Goal: Information Seeking & Learning: Learn about a topic

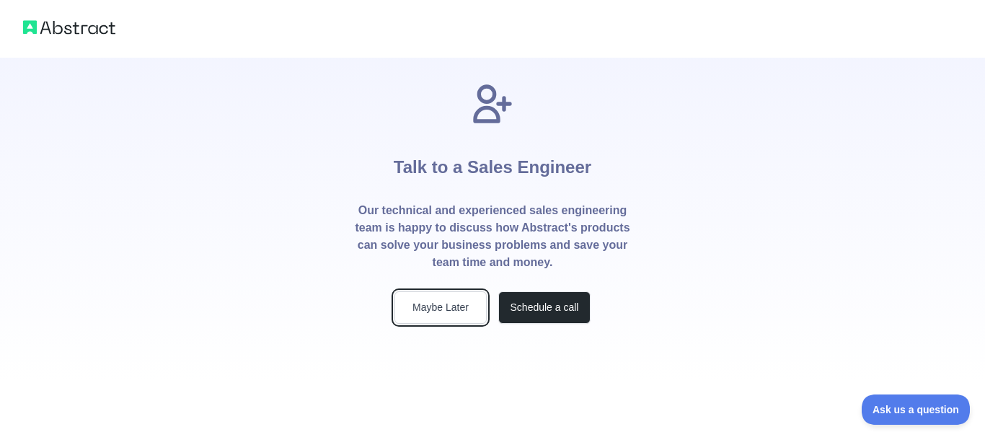
click at [418, 307] on button "Maybe Later" at bounding box center [441, 307] width 92 height 32
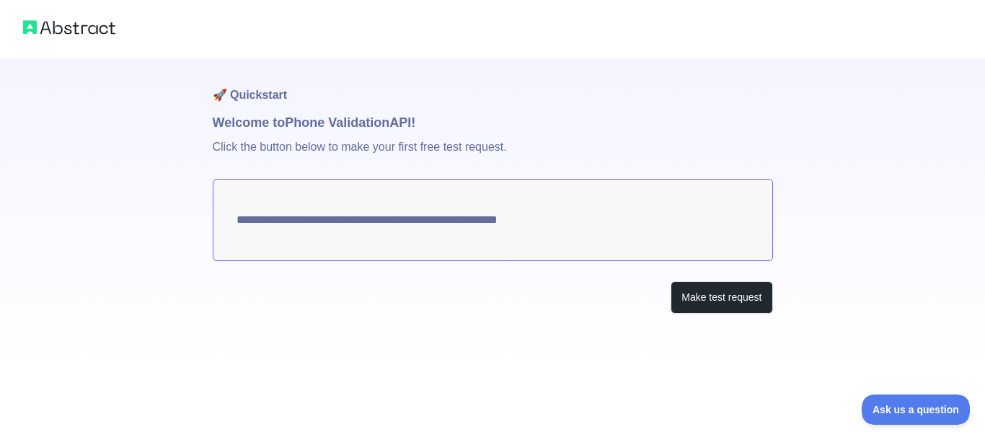
click at [103, 36] on img at bounding box center [69, 27] width 92 height 20
click at [724, 299] on button "Make test request" at bounding box center [722, 297] width 102 height 32
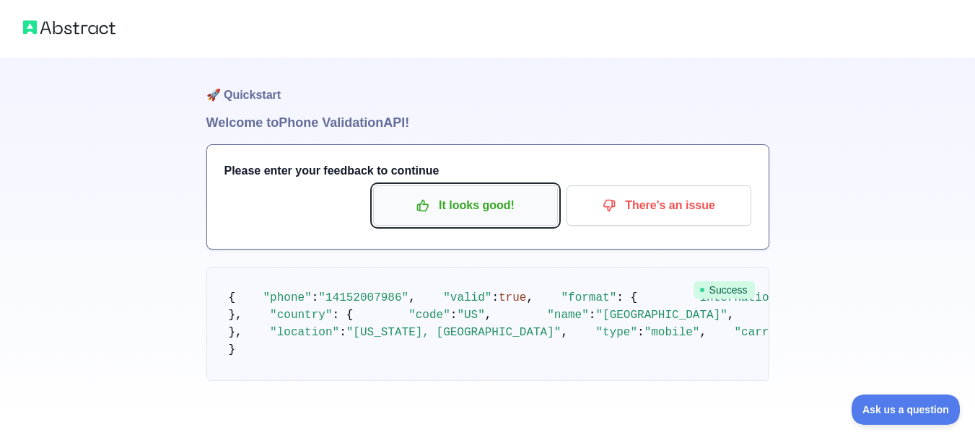
click at [488, 219] on button "It looks good!" at bounding box center [465, 205] width 185 height 40
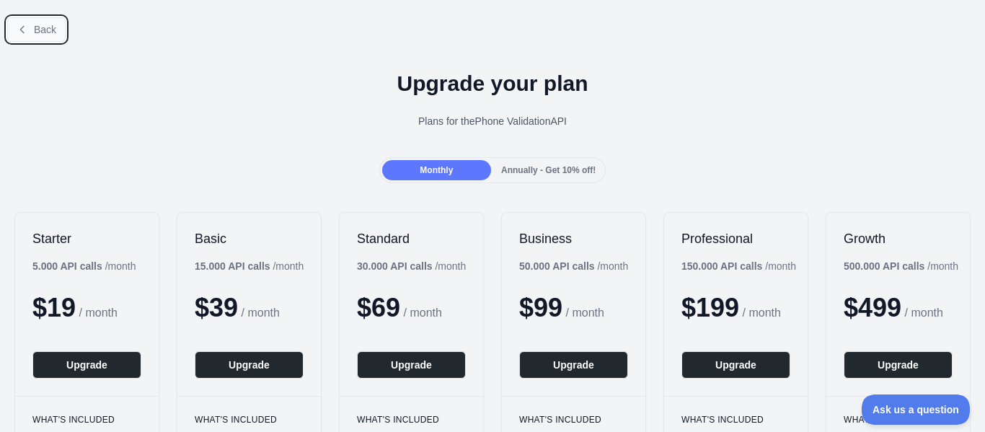
click at [41, 26] on span "Back" at bounding box center [45, 30] width 22 height 12
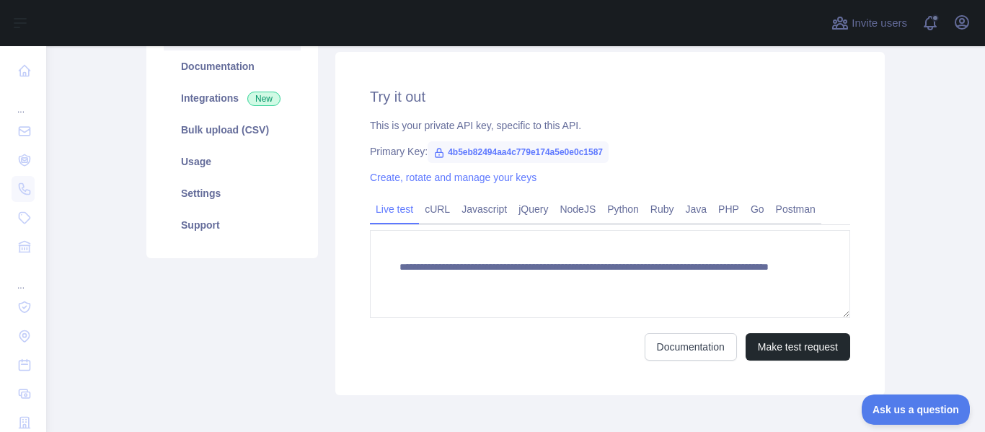
scroll to position [216, 0]
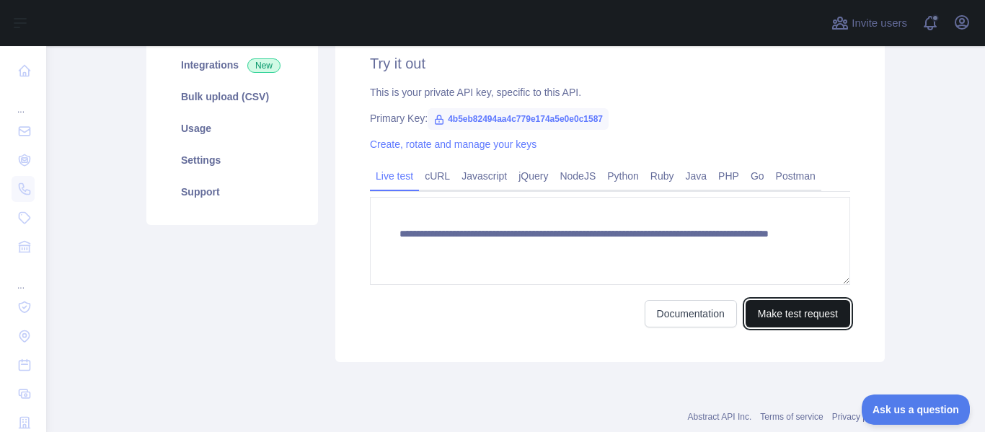
click at [780, 317] on button "Make test request" at bounding box center [798, 313] width 105 height 27
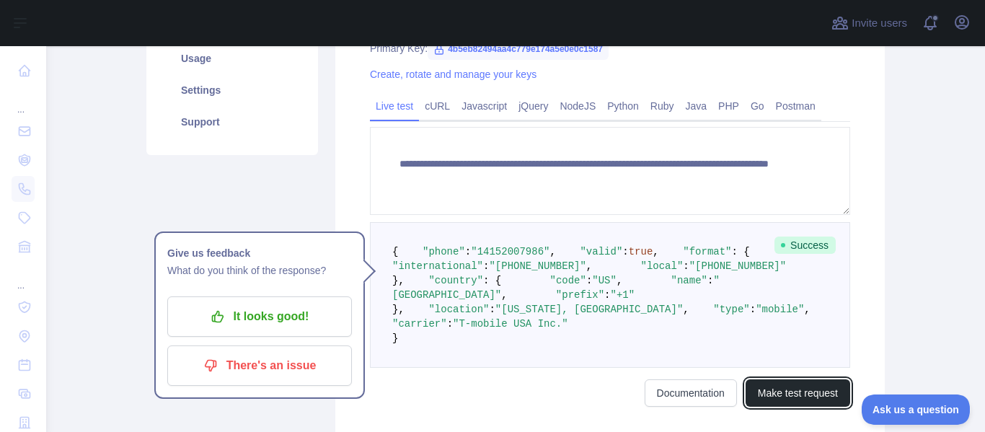
scroll to position [289, 0]
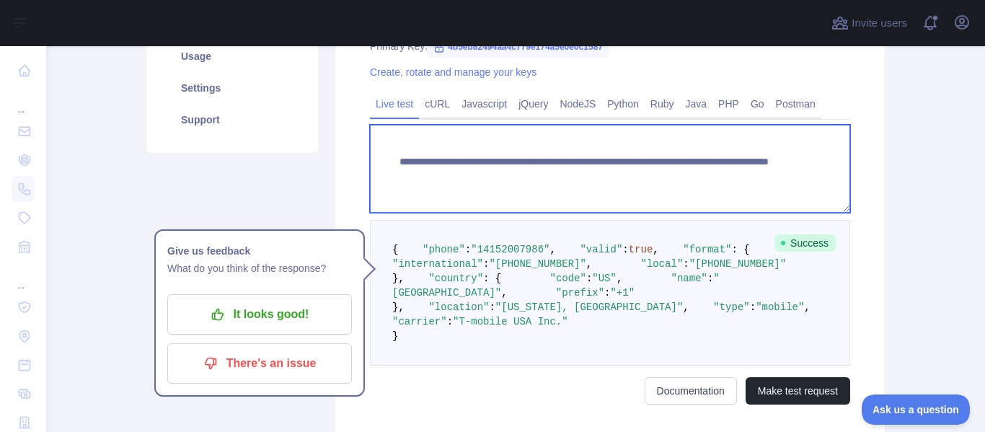
drag, startPoint x: 721, startPoint y: 181, endPoint x: 324, endPoint y: 162, distance: 397.9
click at [327, 162] on div "**********" at bounding box center [610, 151] width 567 height 575
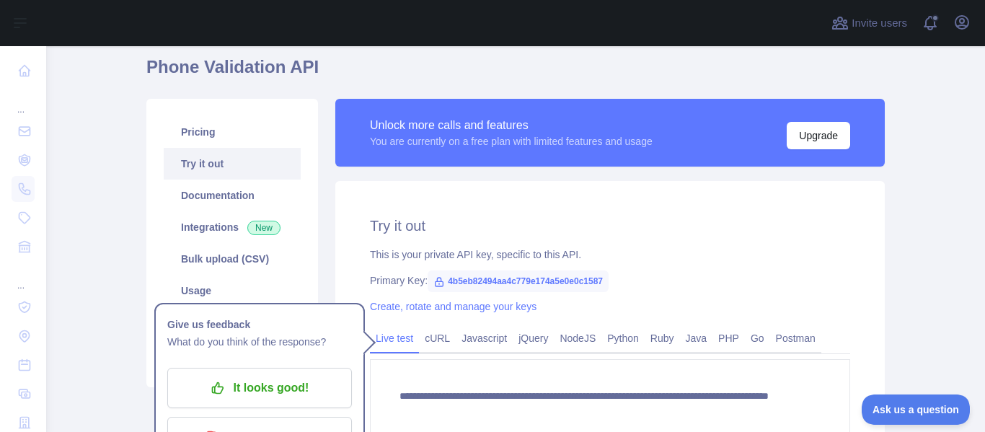
scroll to position [0, 0]
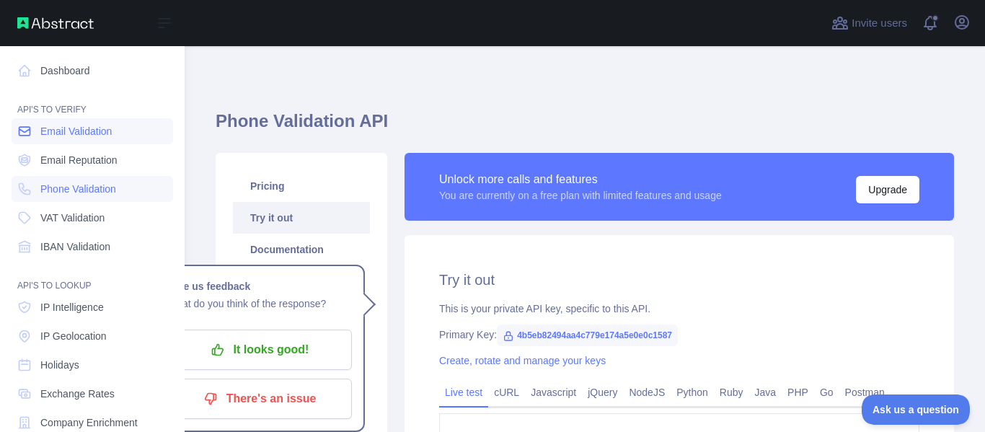
click at [87, 136] on span "Email Validation" at bounding box center [75, 131] width 71 height 14
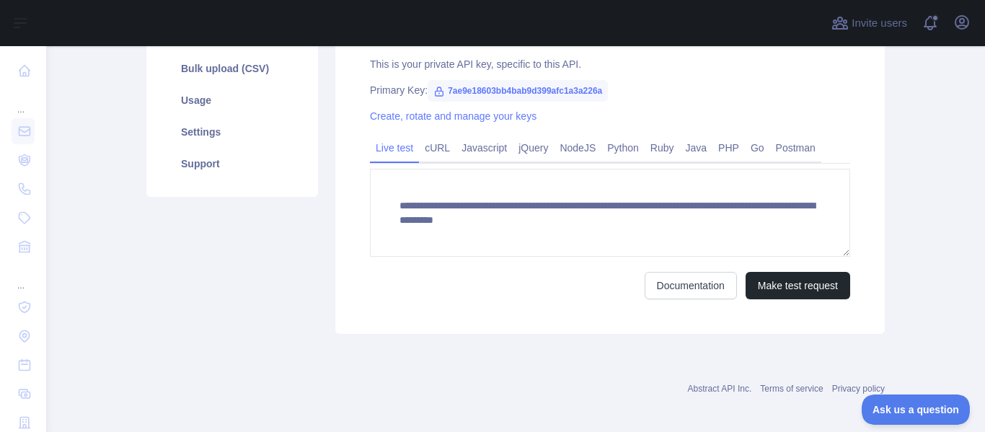
scroll to position [253, 0]
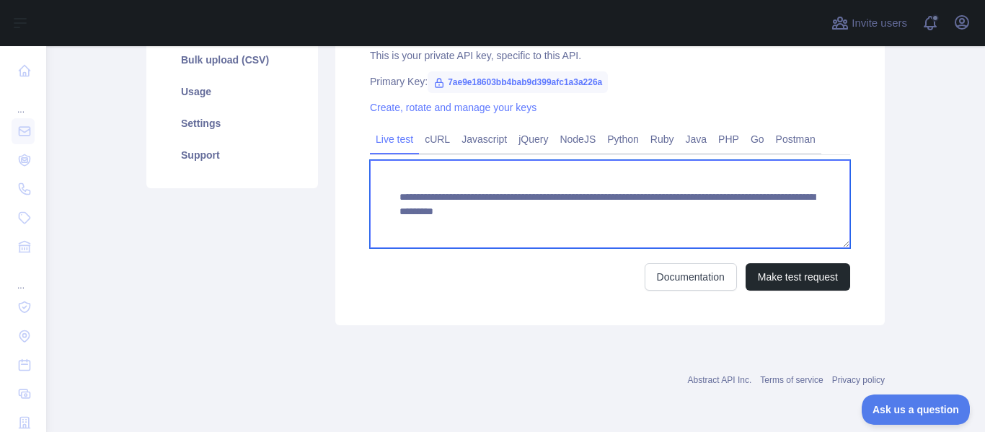
drag, startPoint x: 817, startPoint y: 214, endPoint x: 444, endPoint y: 193, distance: 374.2
click at [327, 189] on div "**********" at bounding box center [610, 113] width 567 height 426
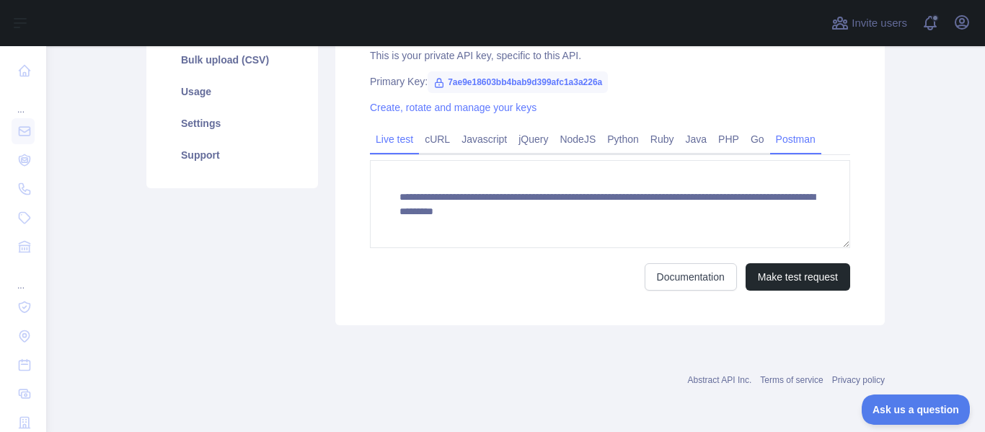
click at [784, 144] on link "Postman" at bounding box center [795, 139] width 51 height 23
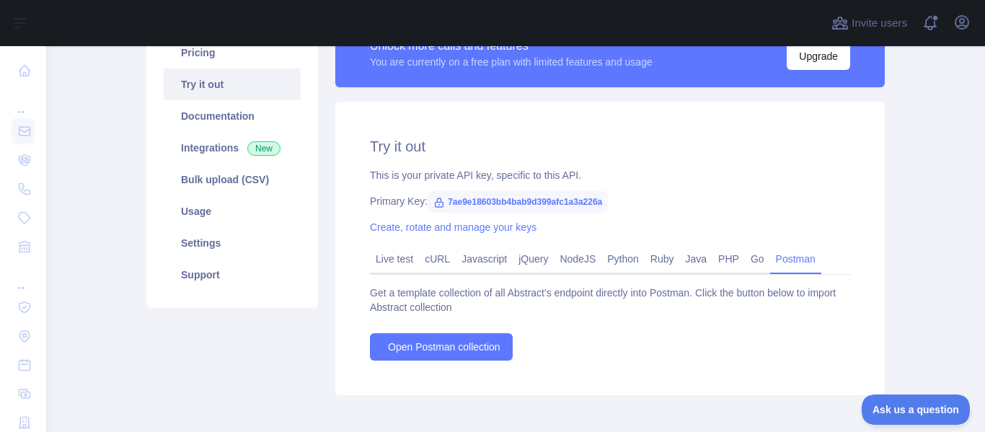
scroll to position [131, 0]
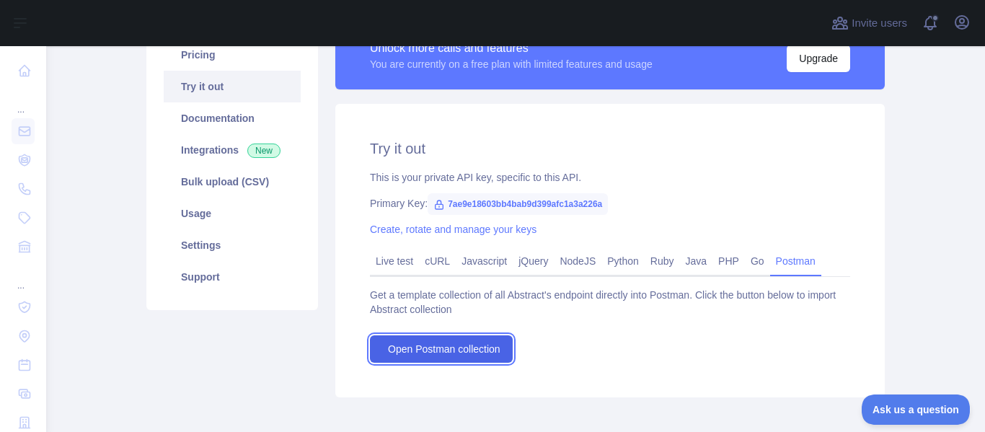
click at [457, 350] on span "Open Postman collection" at bounding box center [444, 349] width 113 height 14
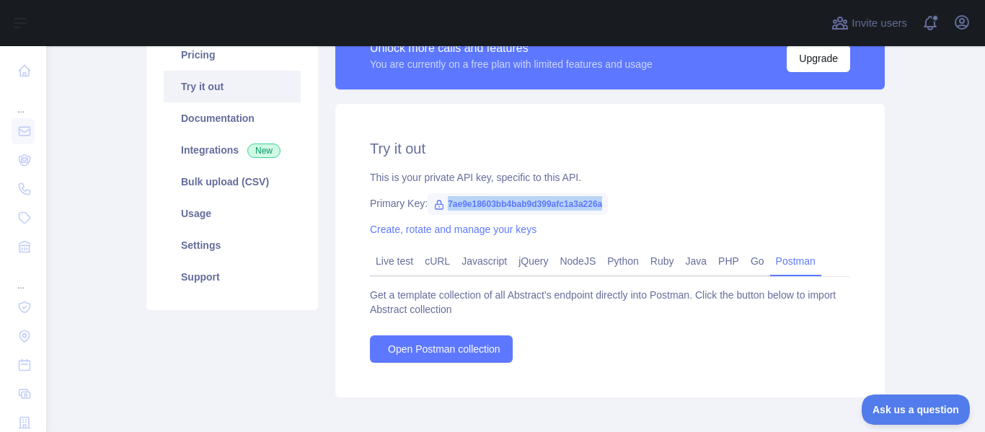
drag, startPoint x: 632, startPoint y: 201, endPoint x: 441, endPoint y: 208, distance: 190.6
click at [441, 208] on div "Primary Key: 7ae9e18603bb4bab9d399afc1a3a226a" at bounding box center [610, 203] width 480 height 14
copy span "7ae9e18603bb4bab9d399afc1a3a226a"
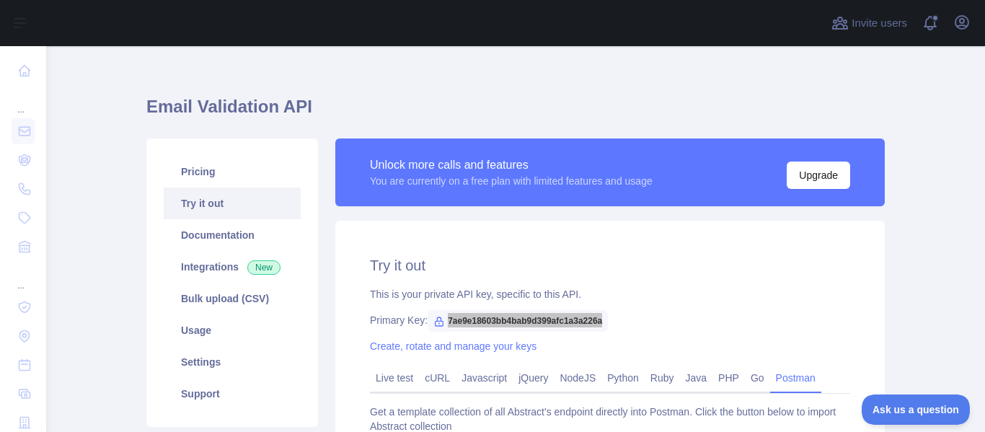
scroll to position [0, 0]
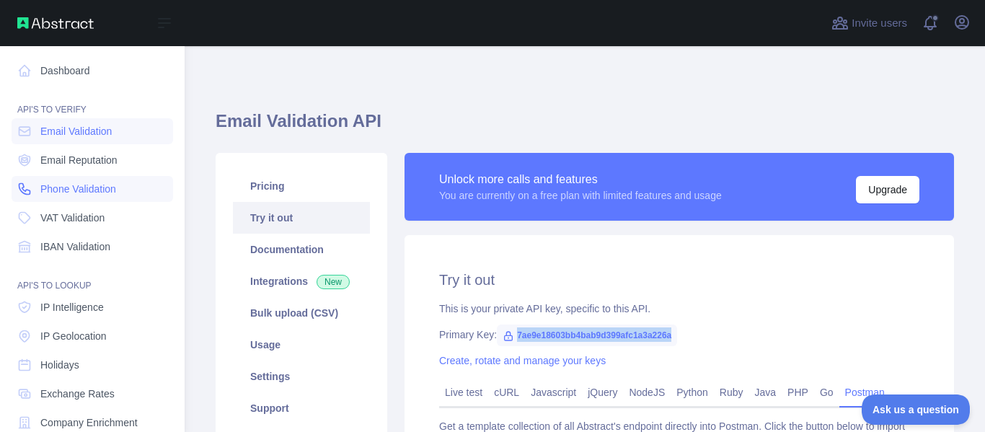
click at [86, 189] on span "Phone Validation" at bounding box center [78, 189] width 76 height 14
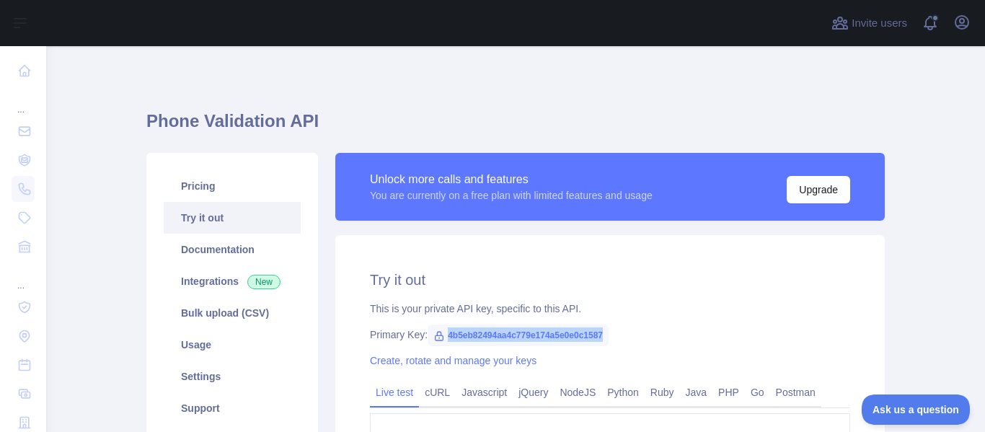
drag, startPoint x: 573, startPoint y: 335, endPoint x: 434, endPoint y: 339, distance: 139.3
click at [434, 339] on div "Primary Key: 4b5eb82494aa4c779e174a5e0e0c1587" at bounding box center [610, 334] width 480 height 14
copy span "4b5eb82494aa4c779e174a5e0e0c1587"
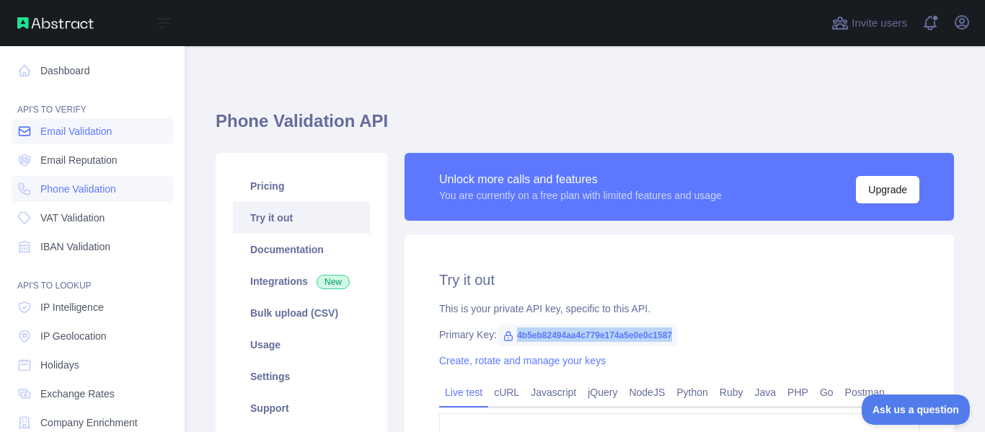
click at [98, 136] on span "Email Validation" at bounding box center [75, 131] width 71 height 14
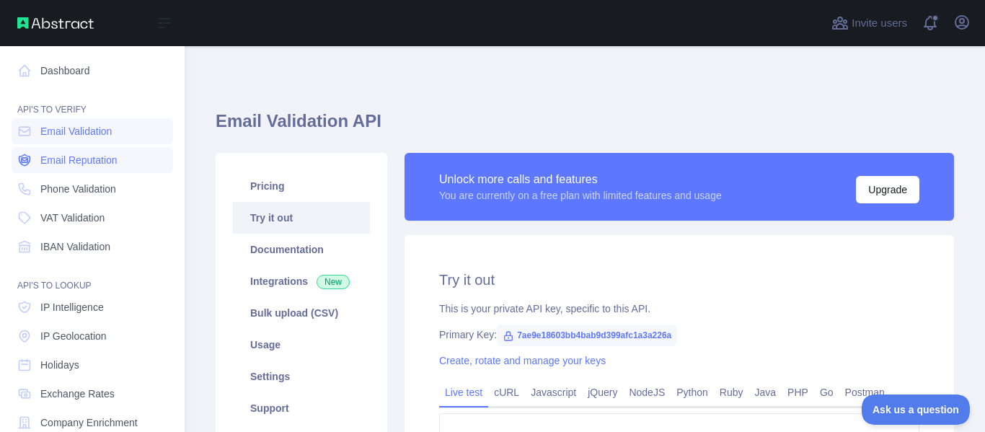
click at [83, 162] on span "Email Reputation" at bounding box center [78, 160] width 77 height 14
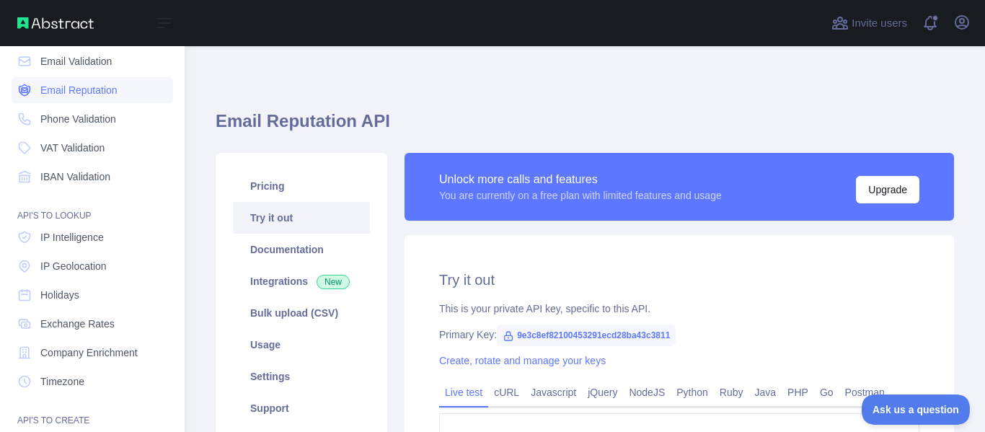
scroll to position [72, 0]
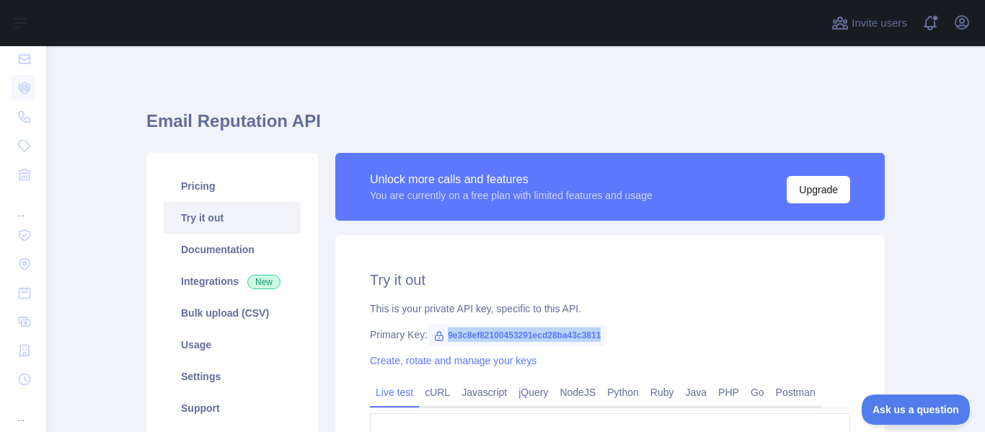
drag, startPoint x: 620, startPoint y: 331, endPoint x: 441, endPoint y: 341, distance: 179.2
click at [441, 341] on span "9e3c8ef82100453291ecd28ba43c3811" at bounding box center [517, 336] width 179 height 22
copy span "9e3c8ef82100453291ecd28ba43c3811"
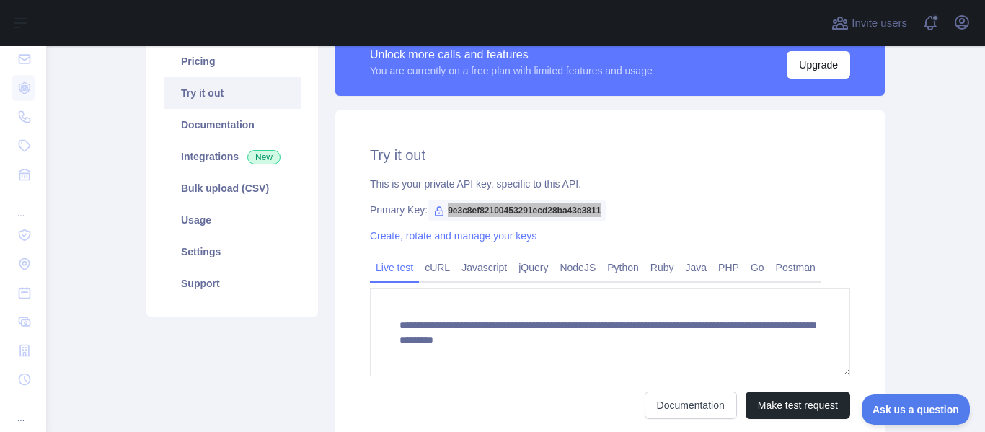
scroll to position [144, 0]
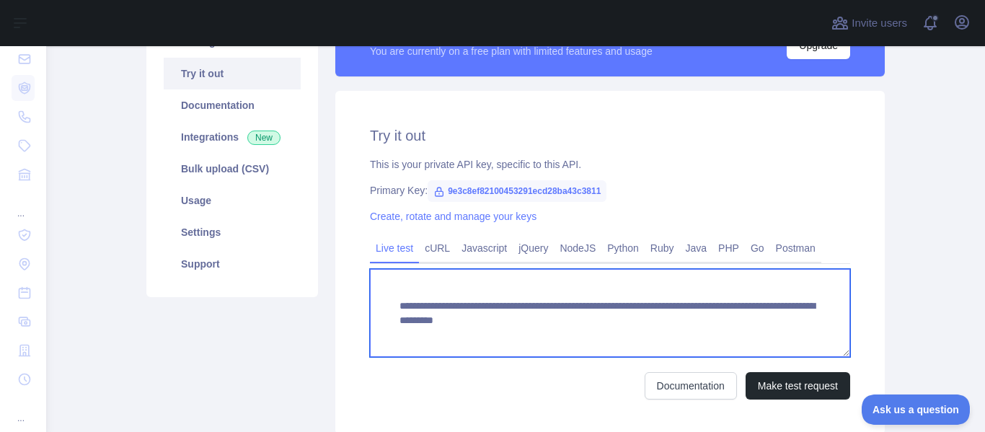
drag, startPoint x: 820, startPoint y: 321, endPoint x: 366, endPoint y: 306, distance: 454.7
click at [308, 307] on div "**********" at bounding box center [516, 221] width 756 height 443
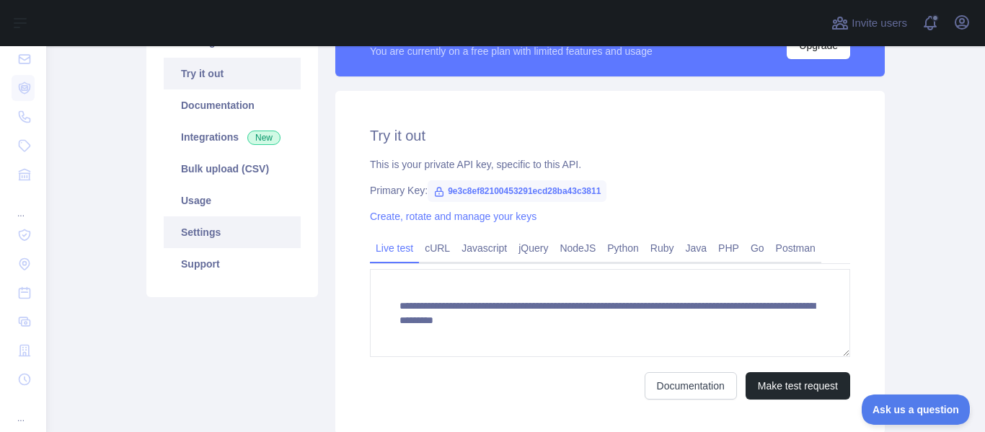
click at [212, 236] on link "Settings" at bounding box center [232, 232] width 137 height 32
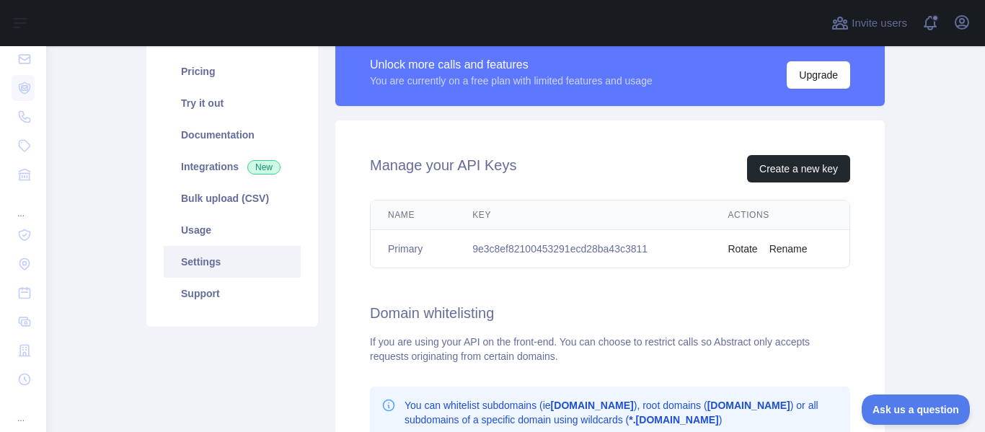
scroll to position [144, 0]
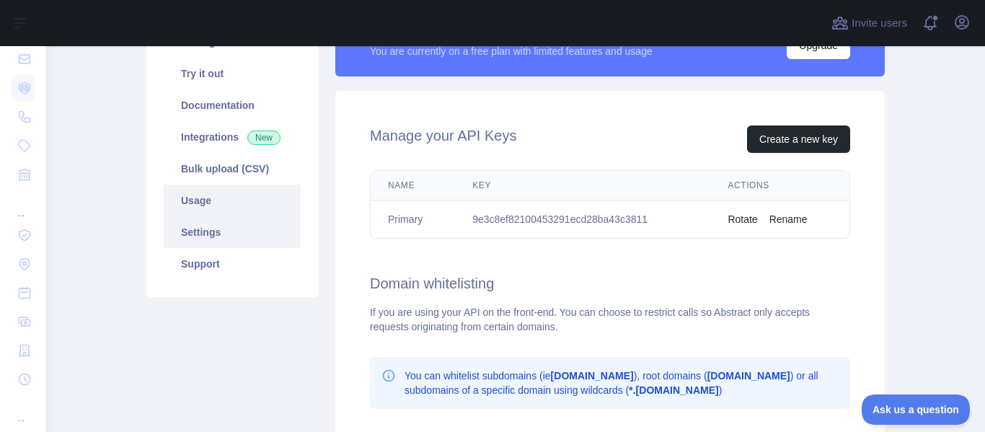
click at [220, 201] on link "Usage" at bounding box center [232, 201] width 137 height 32
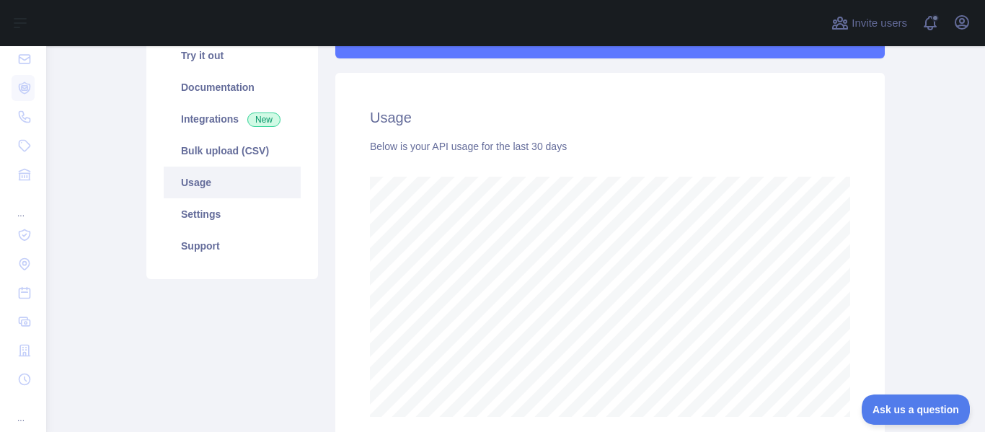
scroll to position [144, 0]
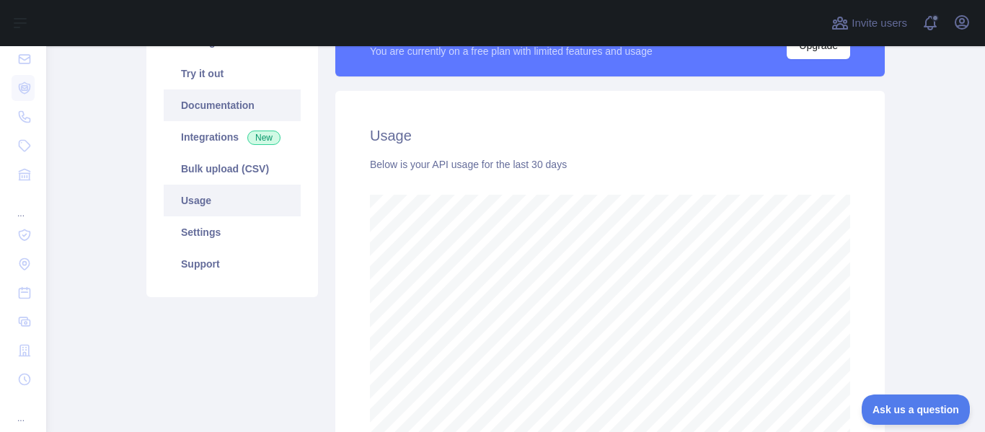
click at [173, 111] on link "Documentation" at bounding box center [232, 105] width 137 height 32
